Goal: Task Accomplishment & Management: Manage account settings

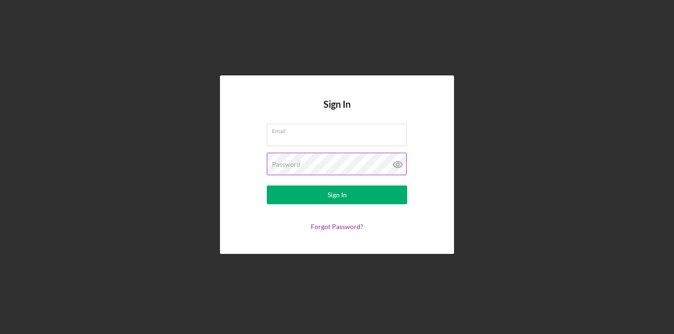
type input "[EMAIL_ADDRESS][DOMAIN_NAME]"
click at [400, 165] on icon at bounding box center [397, 164] width 23 height 23
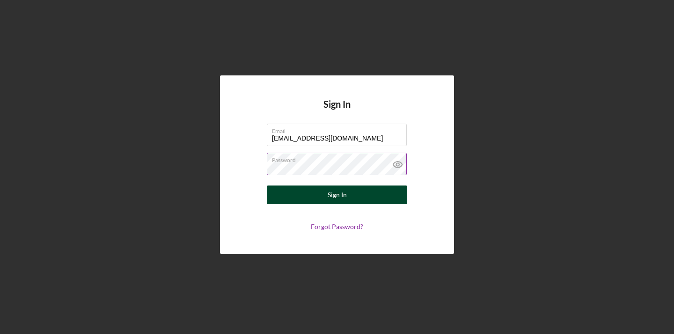
click at [354, 200] on button "Sign In" at bounding box center [337, 194] width 140 height 19
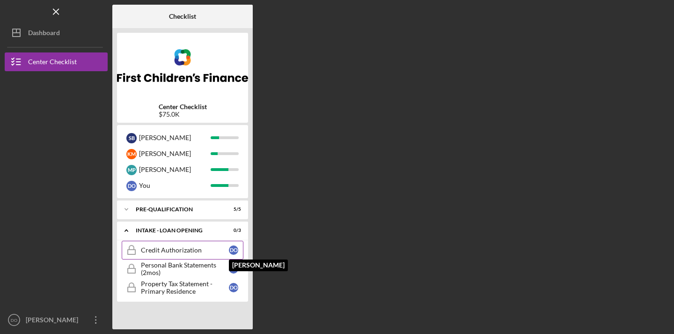
click at [236, 249] on div "D O" at bounding box center [233, 249] width 9 height 9
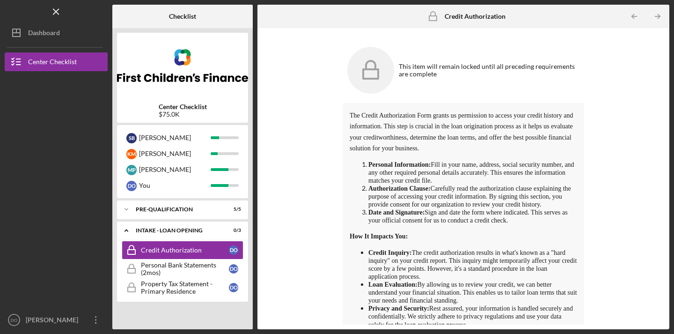
scroll to position [17, 0]
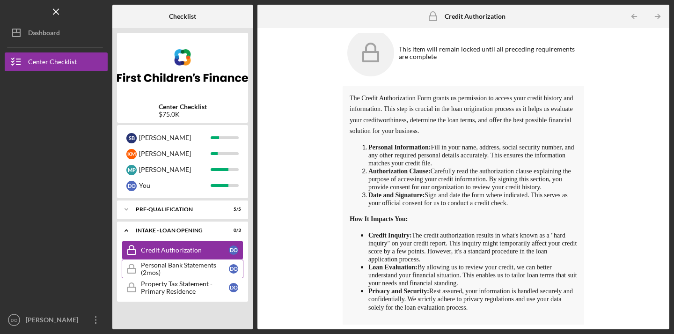
click at [199, 267] on div "Personal Bank Statements (2mos)" at bounding box center [185, 268] width 88 height 15
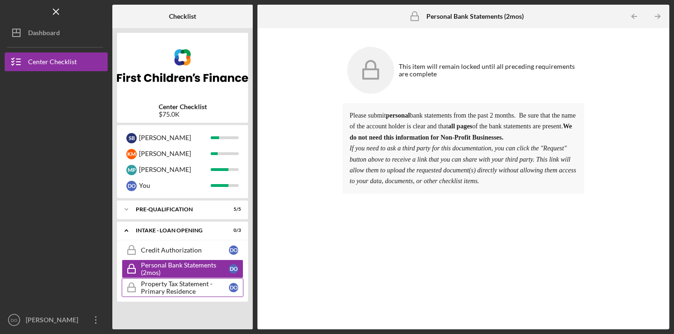
click at [201, 283] on div "Property Tax Statement - Primary Residence" at bounding box center [185, 287] width 88 height 15
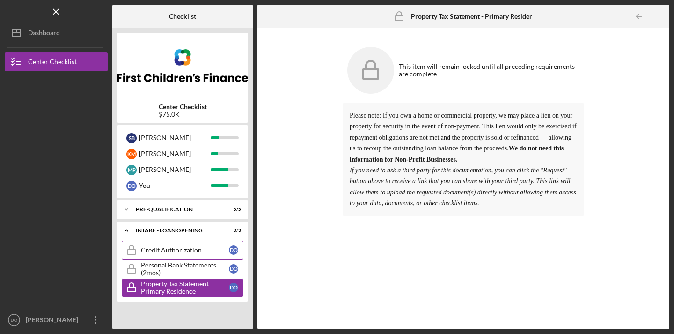
click at [182, 249] on div "Credit Authorization" at bounding box center [185, 249] width 88 height 7
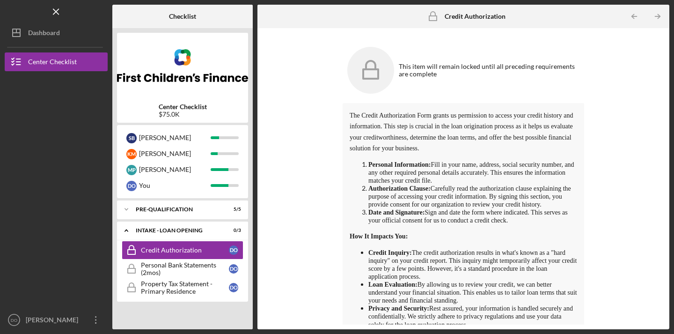
scroll to position [17, 0]
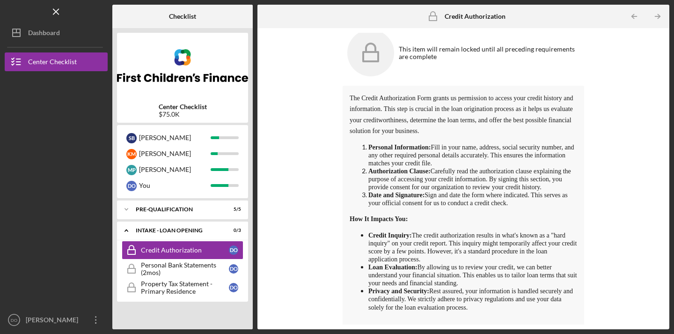
click at [402, 167] on strong "Authorization Clause:" at bounding box center [400, 171] width 62 height 8
click at [474, 121] on span "The Credit Authorization Form grants us permission to access your credit histor…" at bounding box center [461, 115] width 223 height 40
click at [194, 273] on div "Personal Bank Statements (2mos)" at bounding box center [185, 268] width 88 height 15
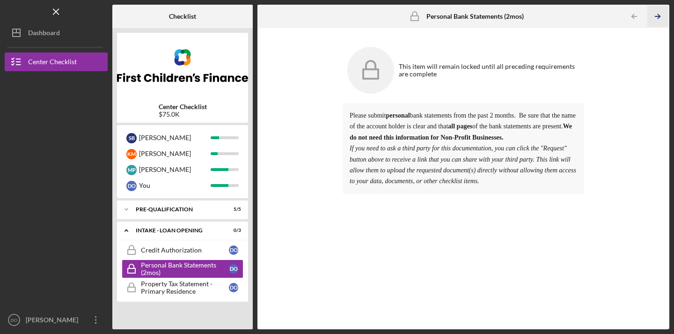
click at [661, 15] on icon "Icon/Table Pagination Arrow" at bounding box center [657, 16] width 21 height 21
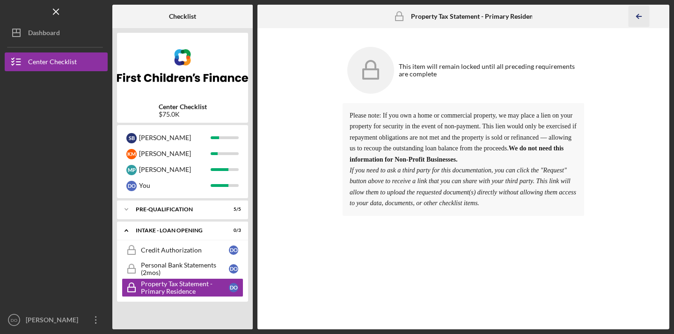
click at [638, 16] on line "button" at bounding box center [639, 16] width 5 height 0
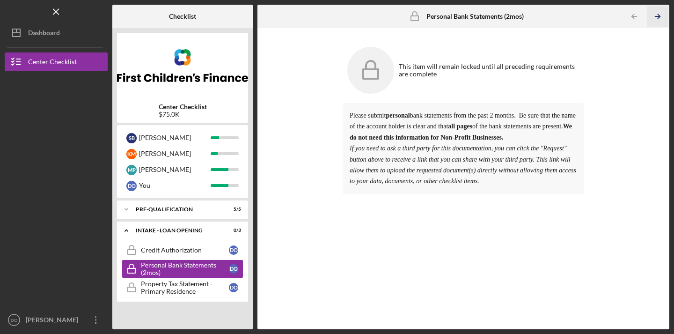
click at [661, 18] on icon "Icon/Table Pagination Arrow" at bounding box center [657, 16] width 21 height 21
